Goal: Subscribe to service/newsletter

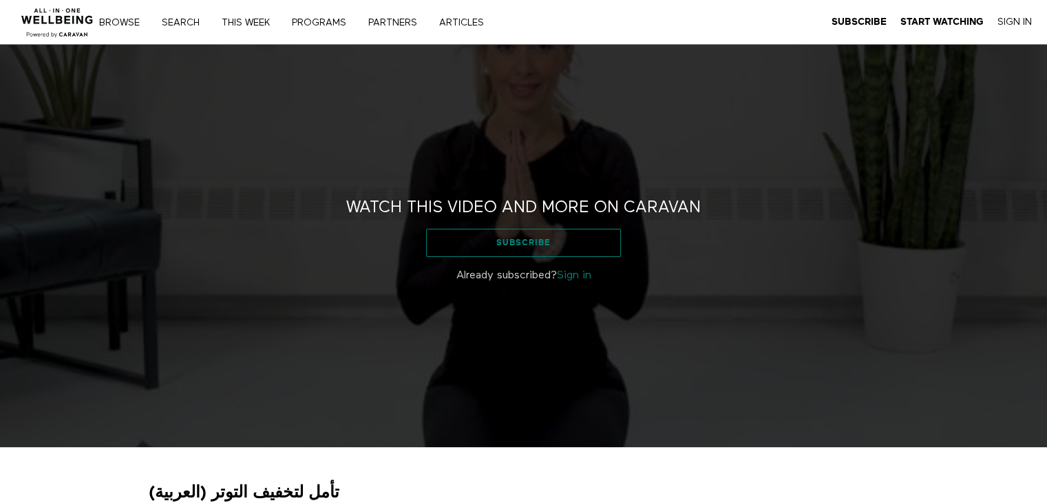
click at [507, 240] on link "Subscribe" at bounding box center [523, 243] width 195 height 28
